Goal: Task Accomplishment & Management: Manage account settings

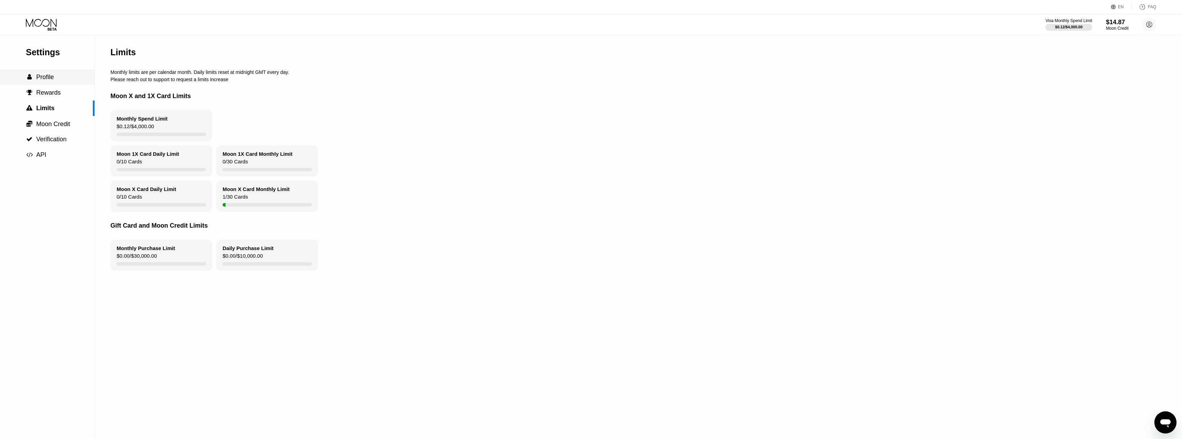
click at [75, 78] on div " Profile" at bounding box center [47, 77] width 95 height 7
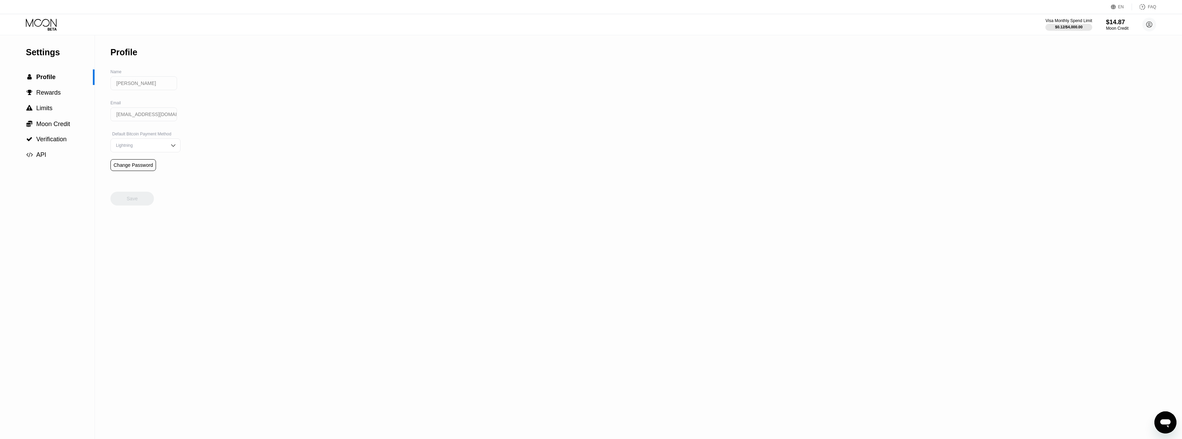
click at [29, 11] on div "EN Language Select an item Save FAQ" at bounding box center [591, 7] width 1182 height 14
click at [41, 19] on icon at bounding box center [42, 25] width 32 height 12
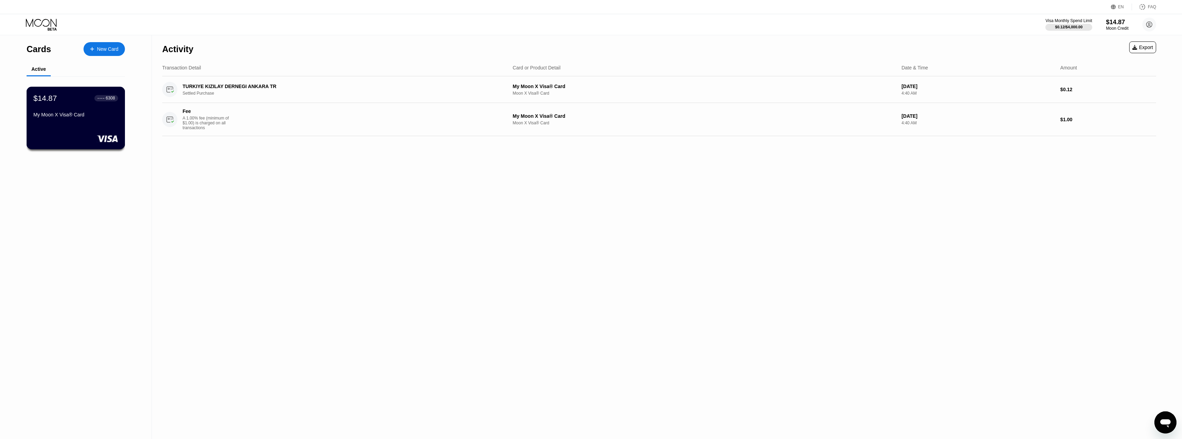
click at [75, 120] on div "My Moon X Visa® Card" at bounding box center [75, 116] width 85 height 8
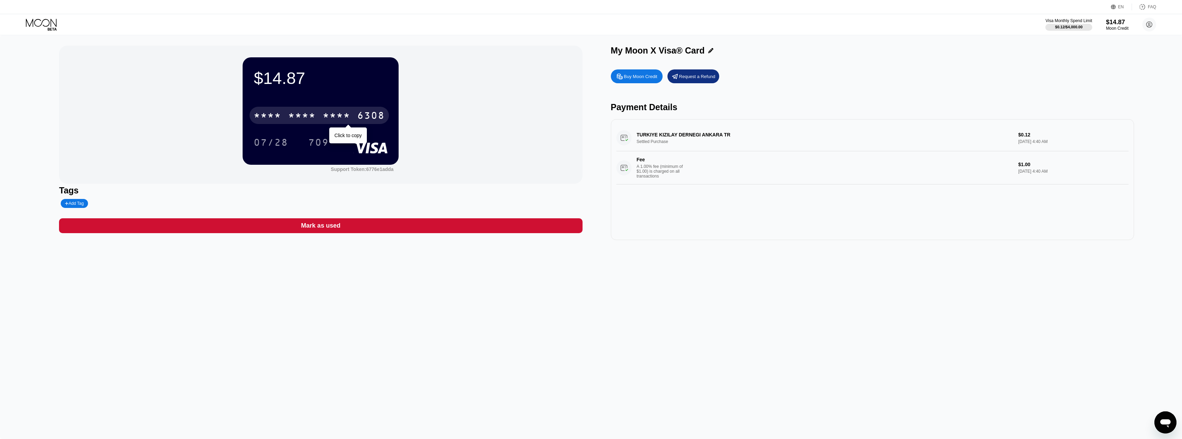
click at [365, 119] on div "6308" at bounding box center [371, 116] width 28 height 11
click at [299, 116] on div "* * * *" at bounding box center [302, 116] width 28 height 11
